Goal: Task Accomplishment & Management: Manage account settings

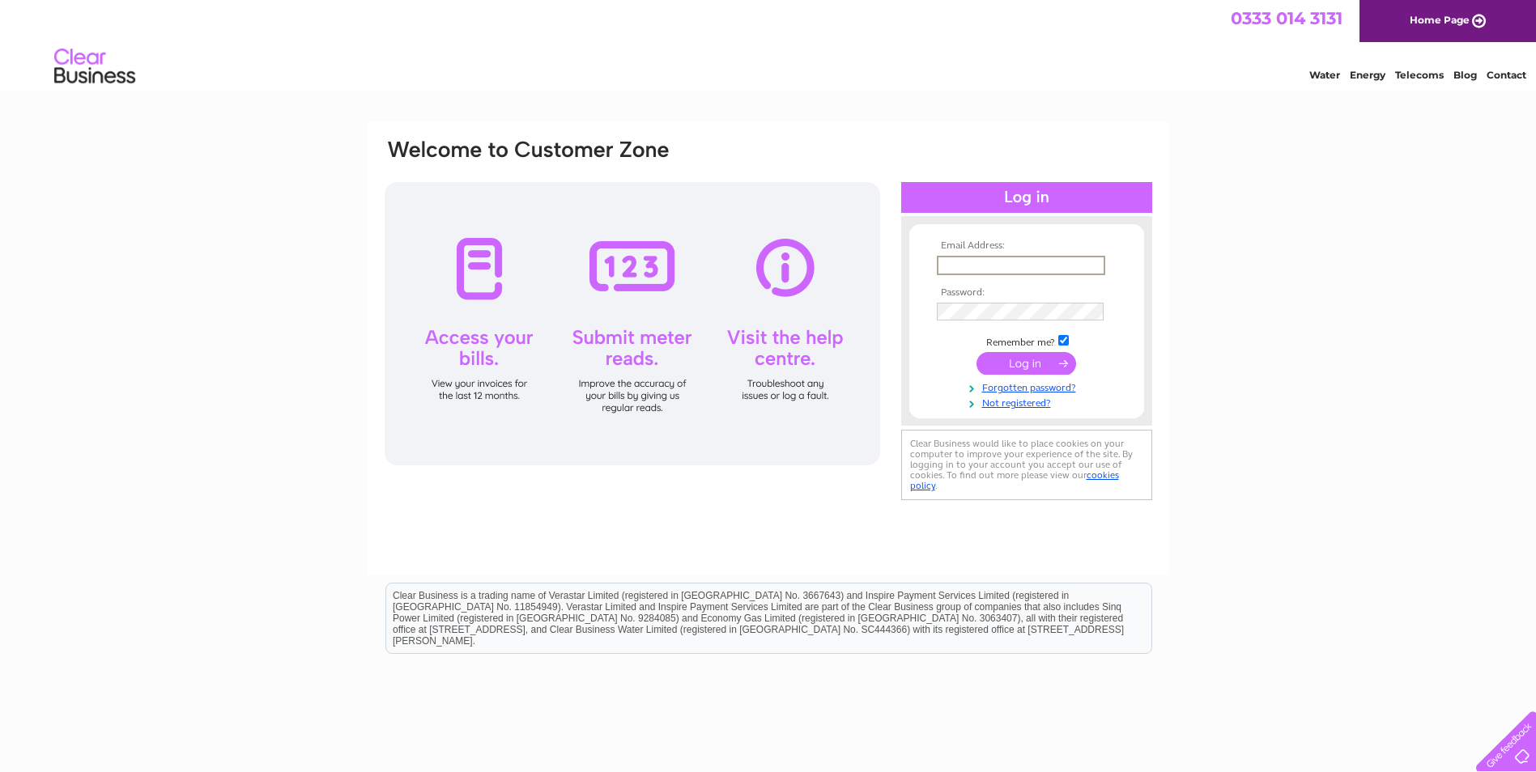
click at [541, 264] on input "text" at bounding box center [1021, 265] width 168 height 19
type input "accounts@vascular-flow.com"
click at [541, 352] on input "submit" at bounding box center [1026, 363] width 100 height 23
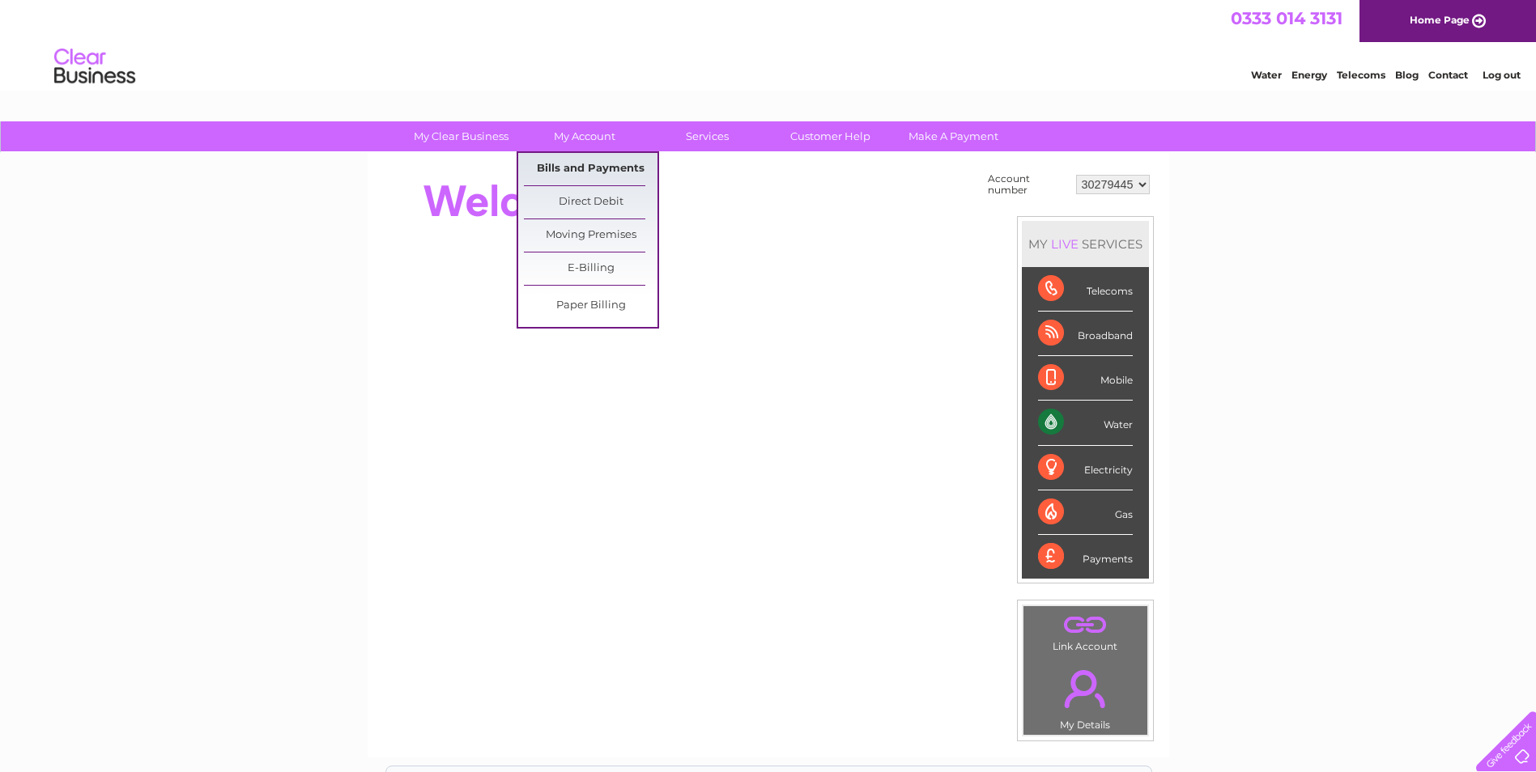
click at [592, 164] on link "Bills and Payments" at bounding box center [591, 169] width 134 height 32
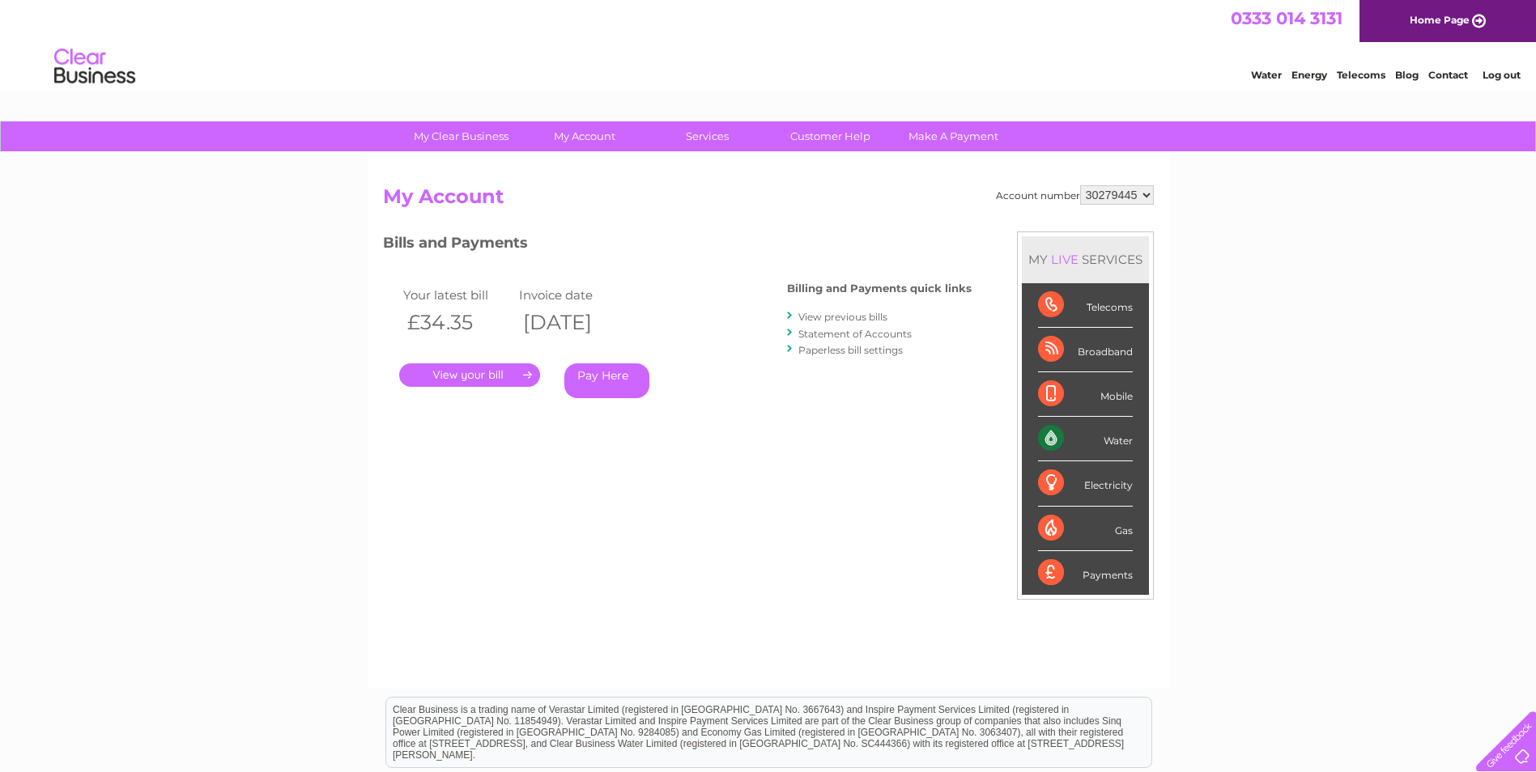
click at [455, 373] on link "." at bounding box center [469, 375] width 141 height 23
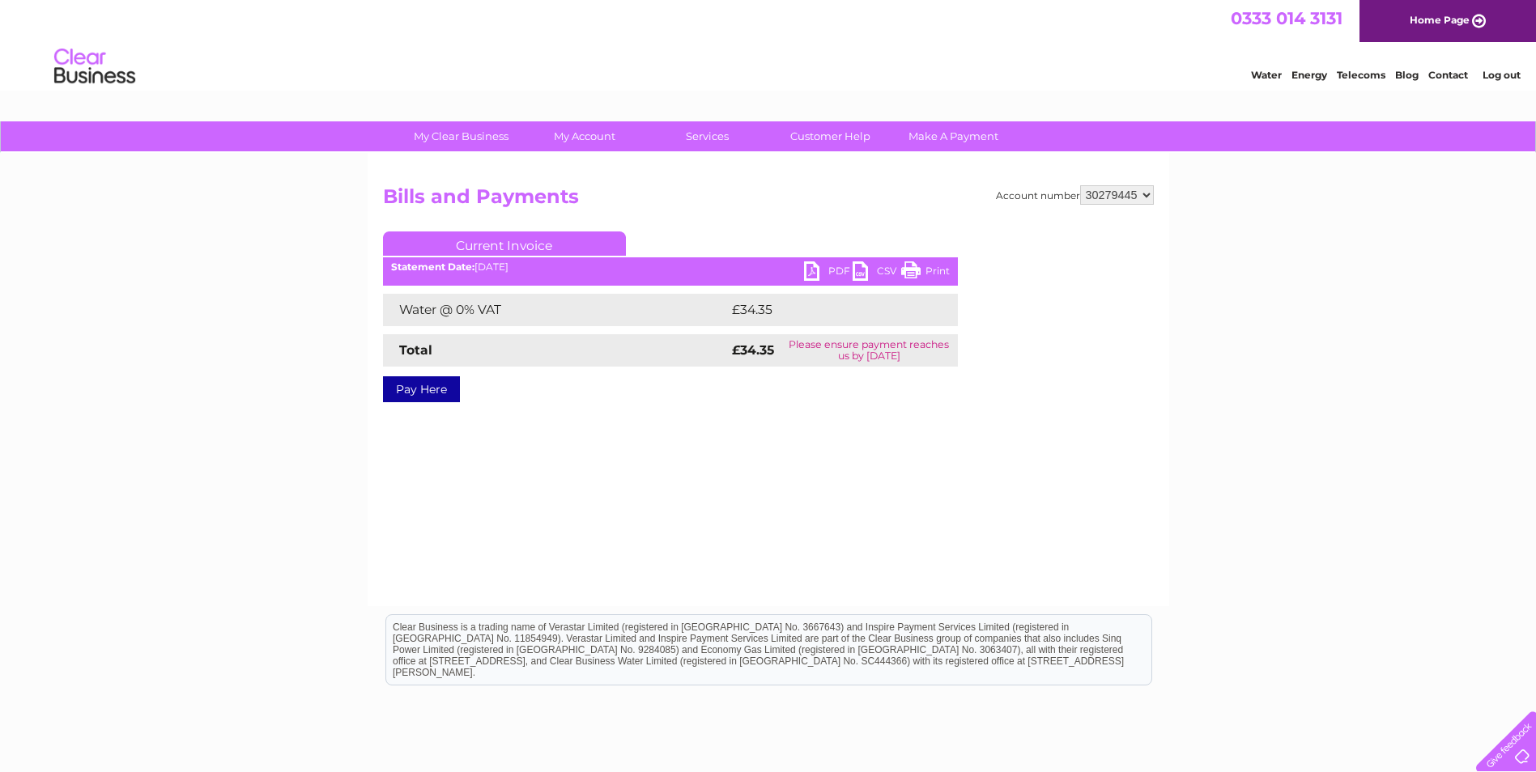
click at [824, 270] on link "PDF" at bounding box center [828, 273] width 49 height 23
click at [812, 138] on link "Customer Help" at bounding box center [831, 136] width 134 height 30
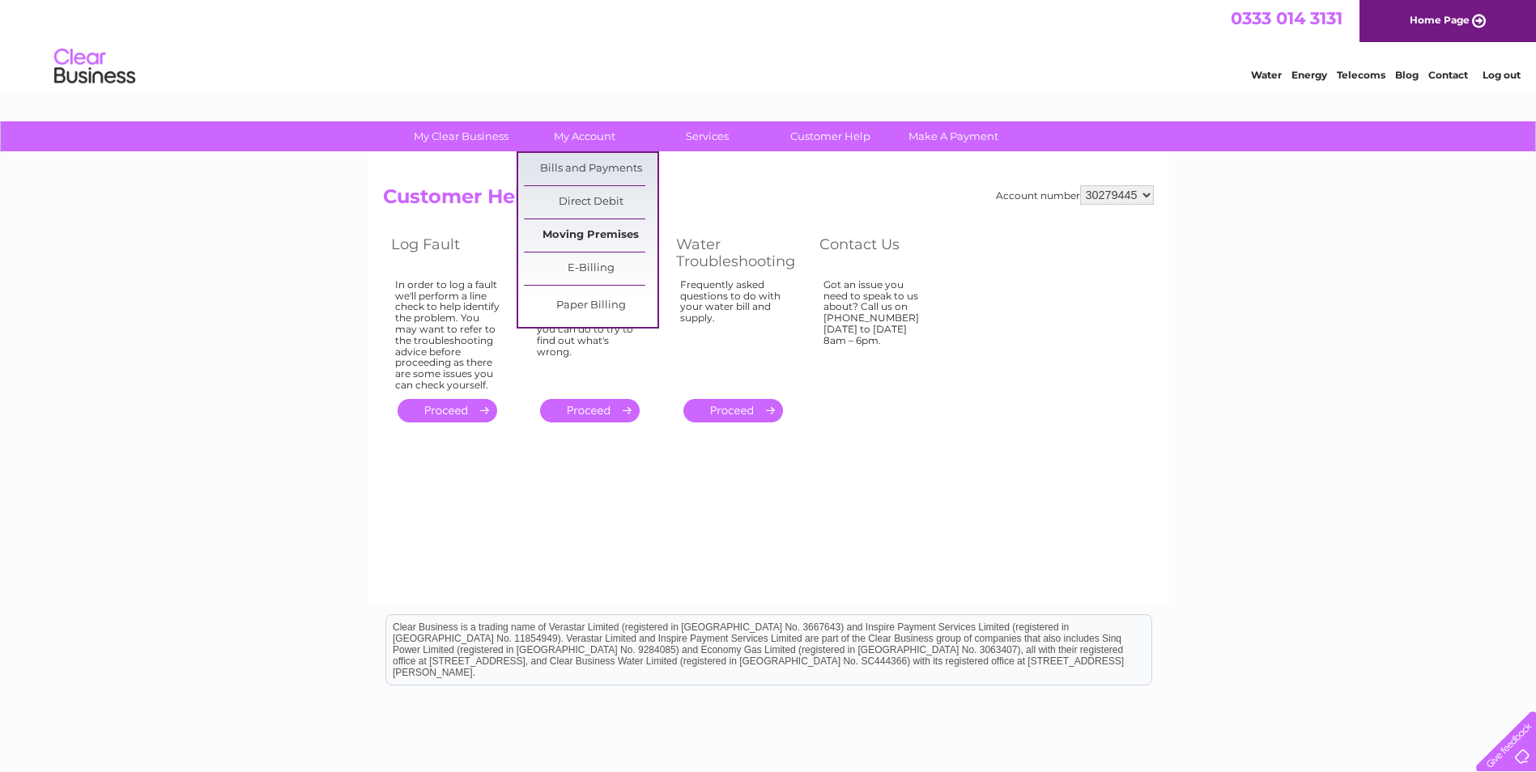
click at [578, 232] on link "Moving Premises" at bounding box center [591, 235] width 134 height 32
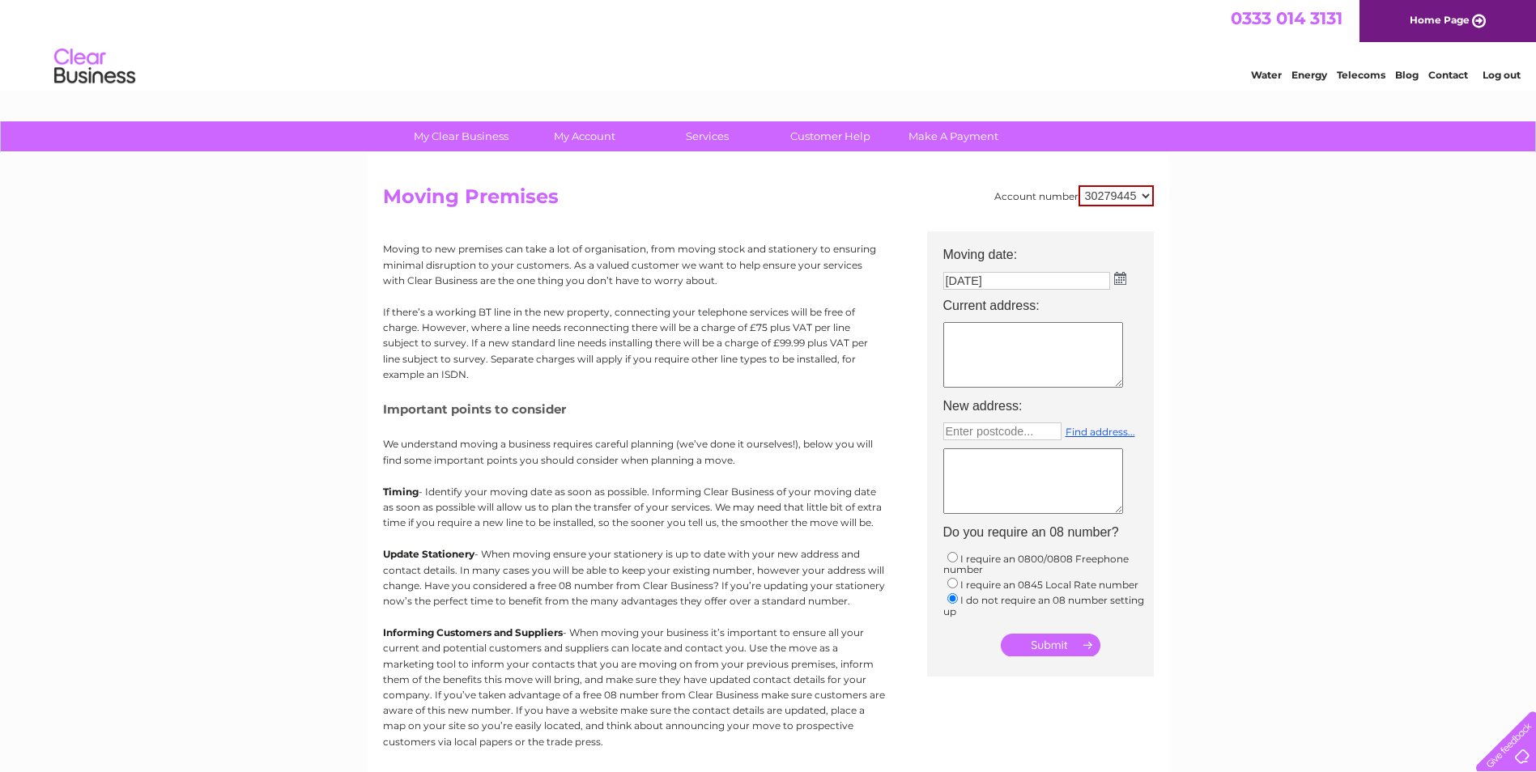
click at [1124, 281] on img at bounding box center [1120, 278] width 12 height 13
click at [955, 303] on div "Prev Next October 2025" at bounding box center [1034, 304] width 177 height 24
click at [955, 304] on div "Prev Next October 2025" at bounding box center [1034, 304] width 177 height 24
click at [955, 305] on div "Prev Next October 2025" at bounding box center [1034, 304] width 177 height 24
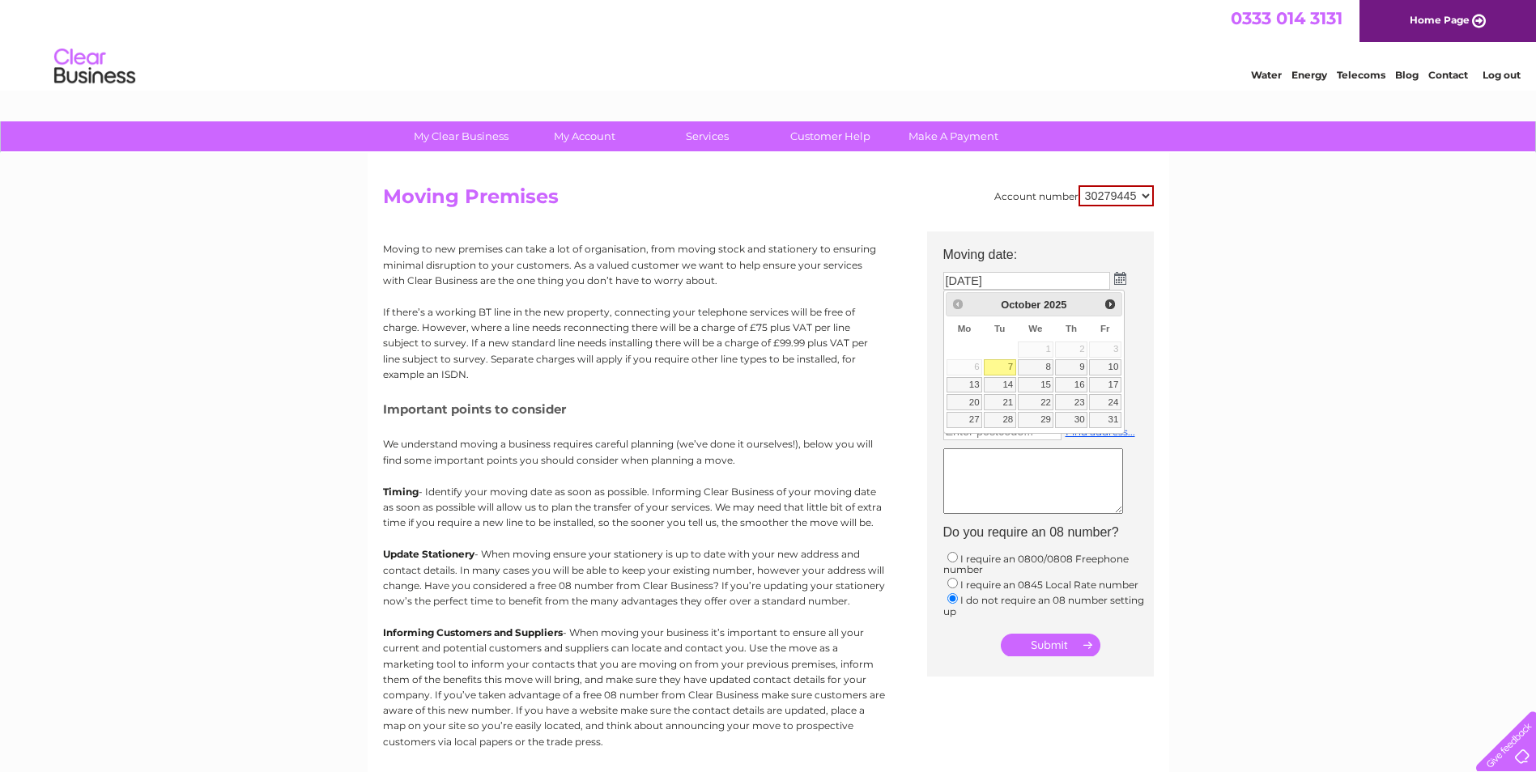
click at [955, 305] on div "Prev Next October 2025" at bounding box center [1034, 304] width 177 height 24
click at [1247, 355] on div "My Clear Business Login Details My Details My Preferences Link Account My Accou…" at bounding box center [768, 595] width 1536 height 949
click at [839, 131] on link "Customer Help" at bounding box center [831, 136] width 134 height 30
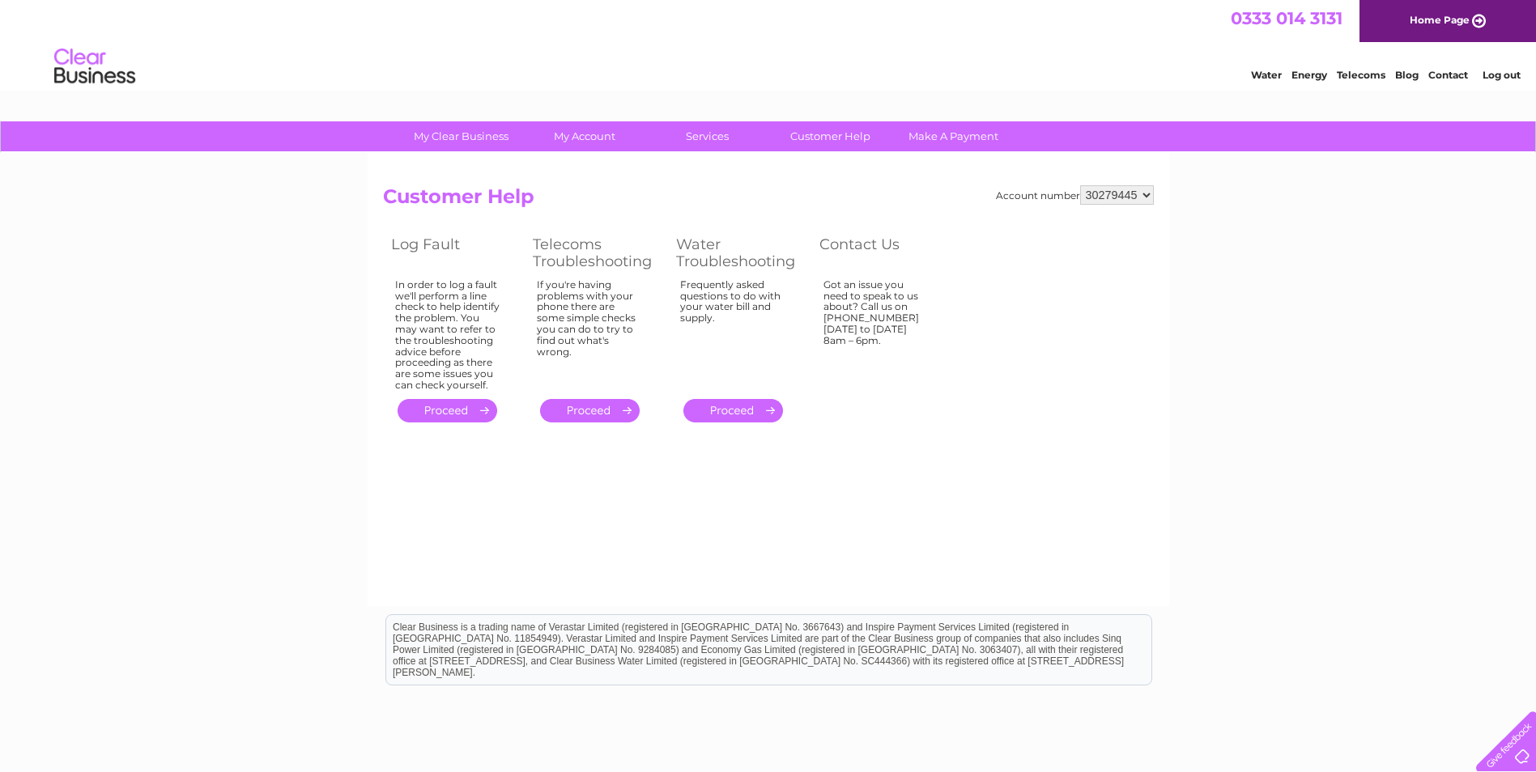
click at [1436, 77] on link "Contact" at bounding box center [1448, 75] width 40 height 12
